Goal: Information Seeking & Learning: Find specific fact

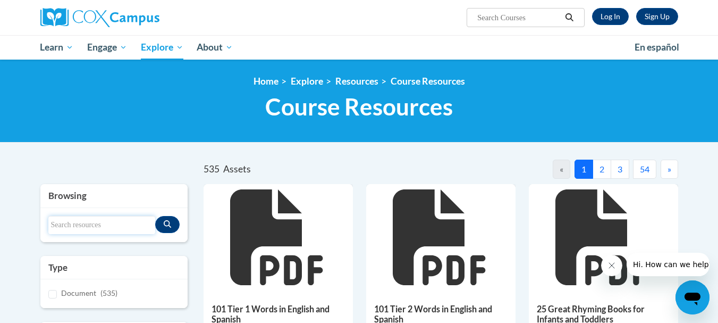
click at [69, 226] on input "Search resources" at bounding box center [101, 225] width 107 height 18
type input "writing paper"
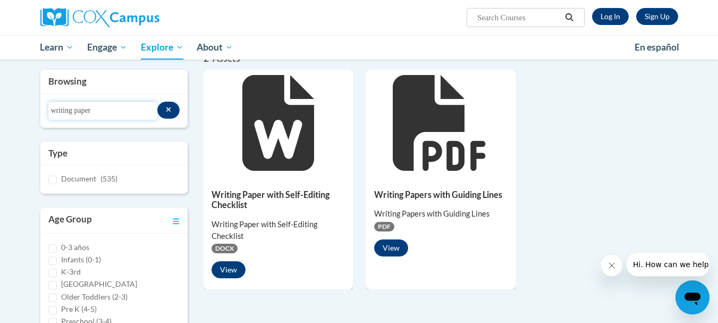
scroll to position [160, 0]
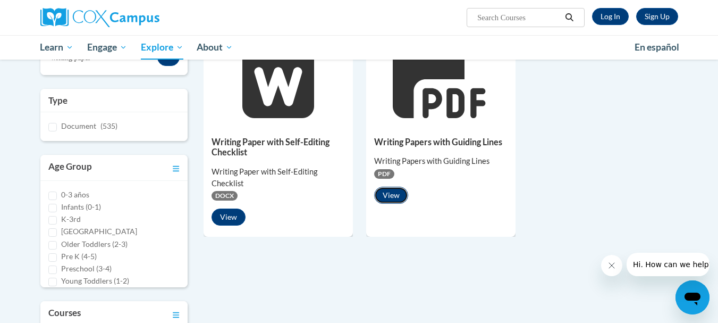
click at [386, 201] on button "View" at bounding box center [391, 195] width 34 height 17
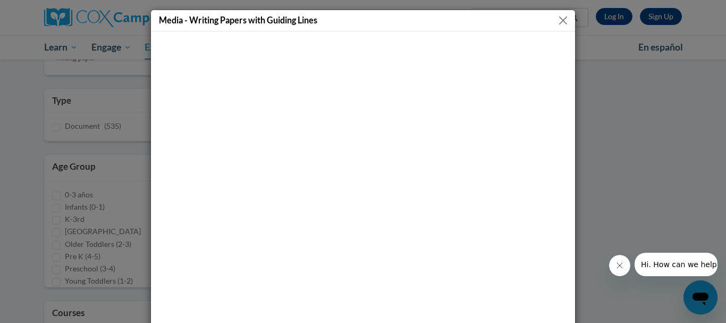
click at [560, 21] on button "Close" at bounding box center [563, 20] width 13 height 13
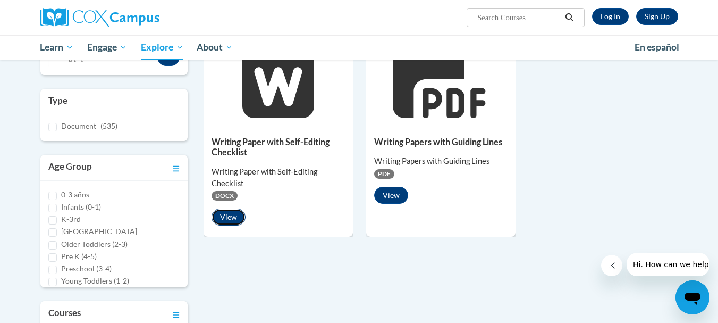
click at [232, 216] on button "View" at bounding box center [229, 216] width 34 height 17
